Goal: Task Accomplishment & Management: Manage account settings

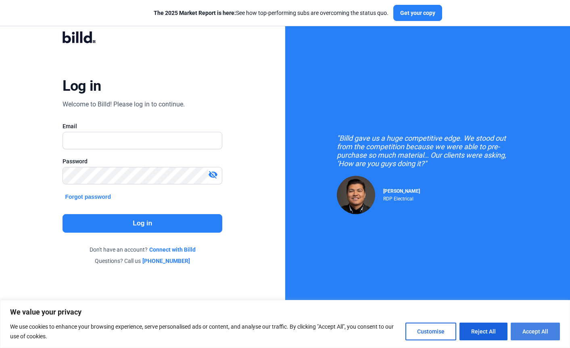
click at [535, 327] on button "Accept All" at bounding box center [535, 332] width 49 height 18
checkbox input "true"
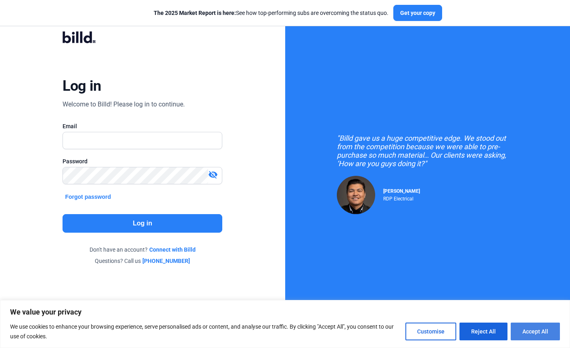
checkbox input "true"
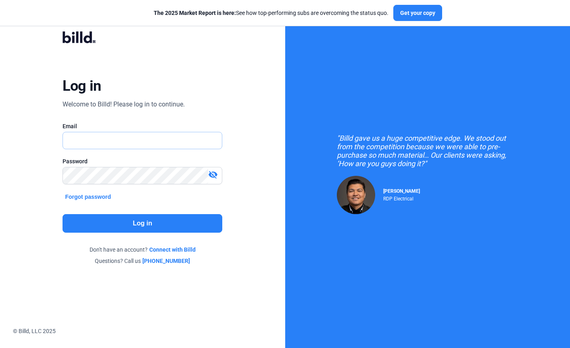
click at [156, 139] on input "text" at bounding box center [138, 140] width 150 height 17
type input "[EMAIL_ADDRESS][PERSON_NAME][DOMAIN_NAME]"
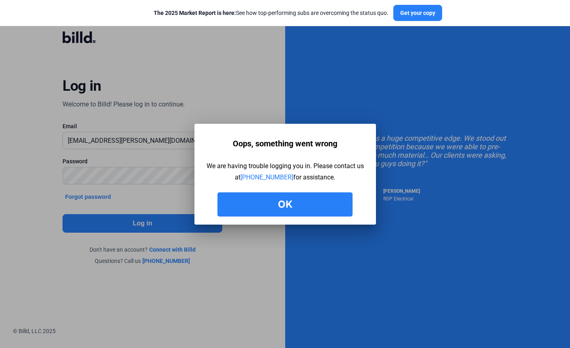
click at [334, 200] on button "Ok" at bounding box center [284, 204] width 135 height 24
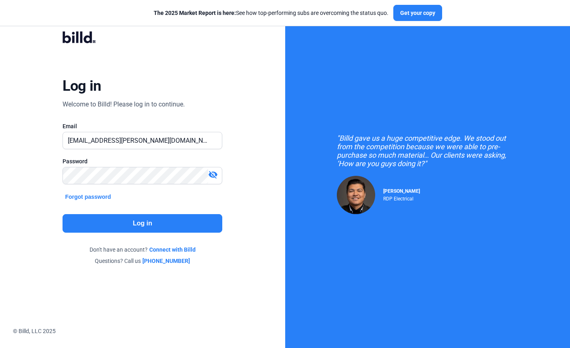
click at [99, 197] on button "Forgot password" at bounding box center [88, 196] width 51 height 9
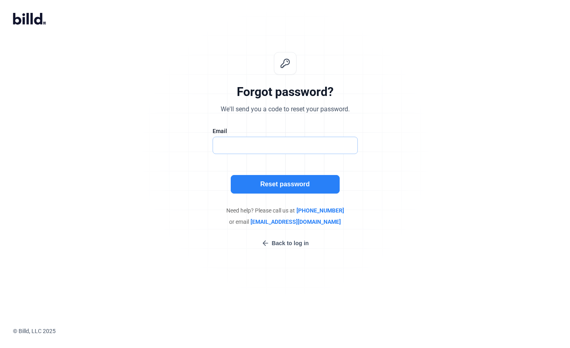
click at [259, 145] on input "text" at bounding box center [281, 145] width 136 height 17
click at [311, 148] on input "[EMAIL_ADDRESS][PERSON_NAME][DOMAIN_NAME]" at bounding box center [285, 145] width 144 height 17
type input "y"
click at [306, 148] on input "text" at bounding box center [285, 145] width 144 height 17
click at [339, 75] on div "Forgot password? We'll send you a code to reset your password. Email Email is r…" at bounding box center [285, 149] width 268 height 221
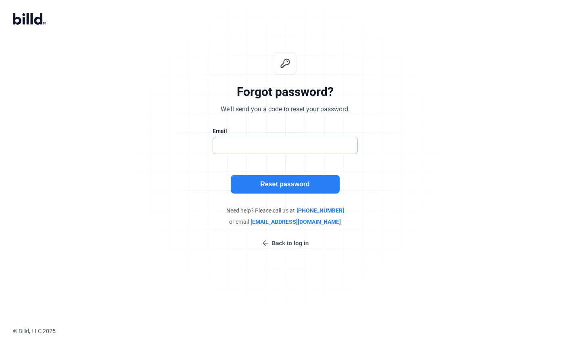
click at [257, 149] on input "text" at bounding box center [285, 145] width 144 height 17
type input "[PERSON_NAME][EMAIL_ADDRESS][PERSON_NAME][DOMAIN_NAME]"
click at [290, 182] on button "Reset password" at bounding box center [285, 184] width 109 height 19
